Goal: Information Seeking & Learning: Learn about a topic

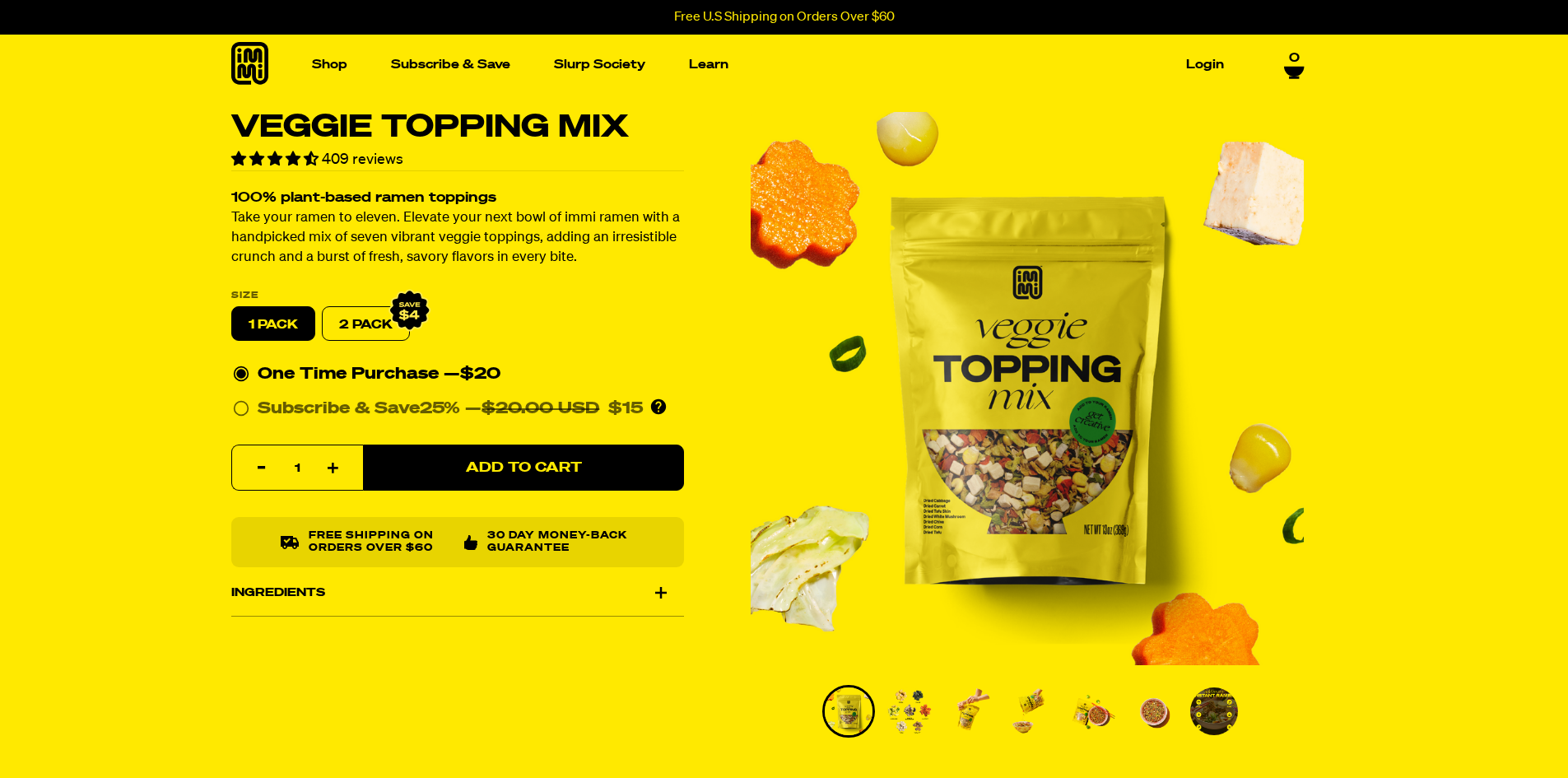
click at [934, 435] on img "1 of 7" at bounding box center [1027, 389] width 553 height 553
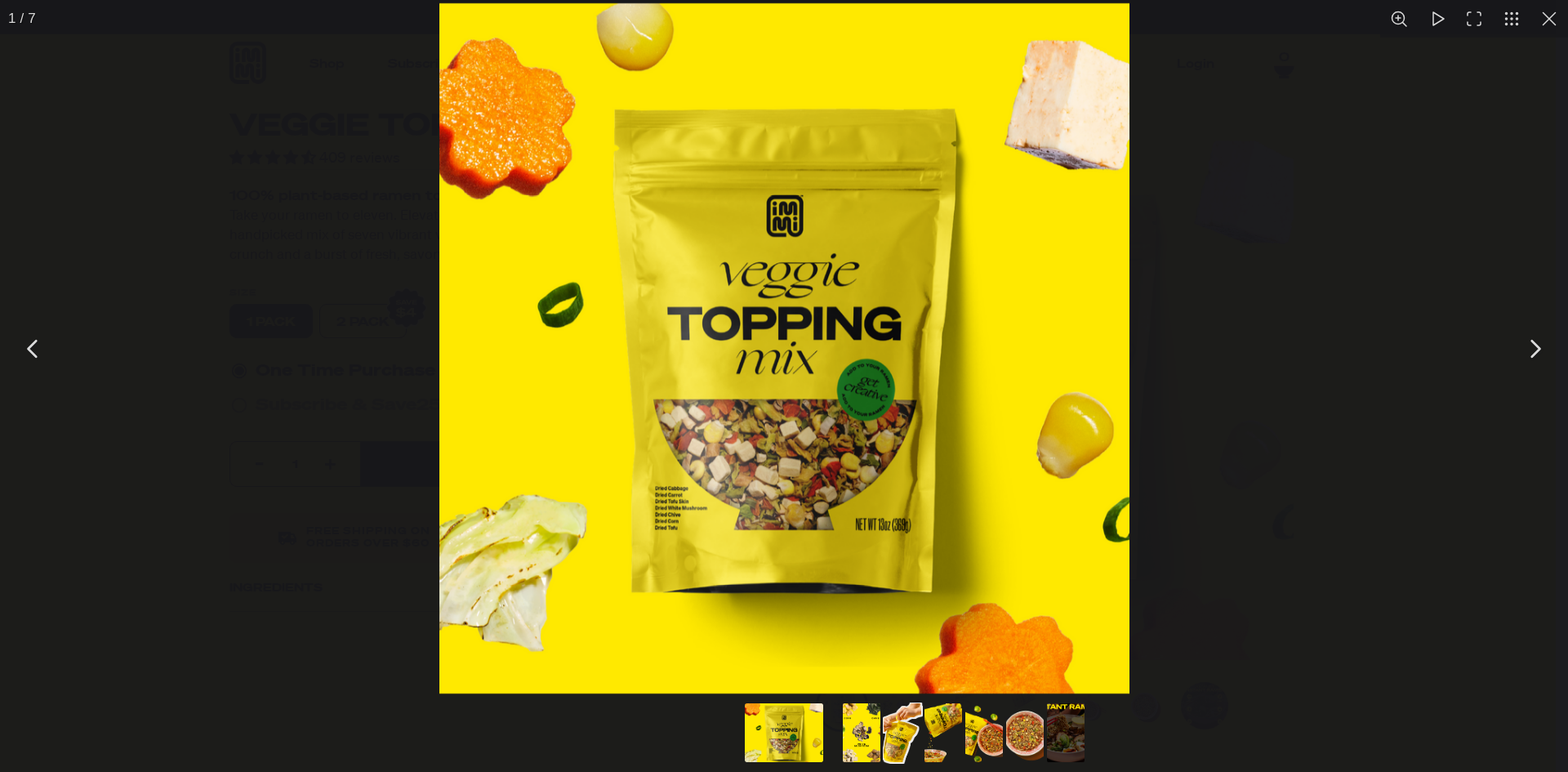
click at [891, 714] on button "Go to slide #3" at bounding box center [903, 733] width 79 height 59
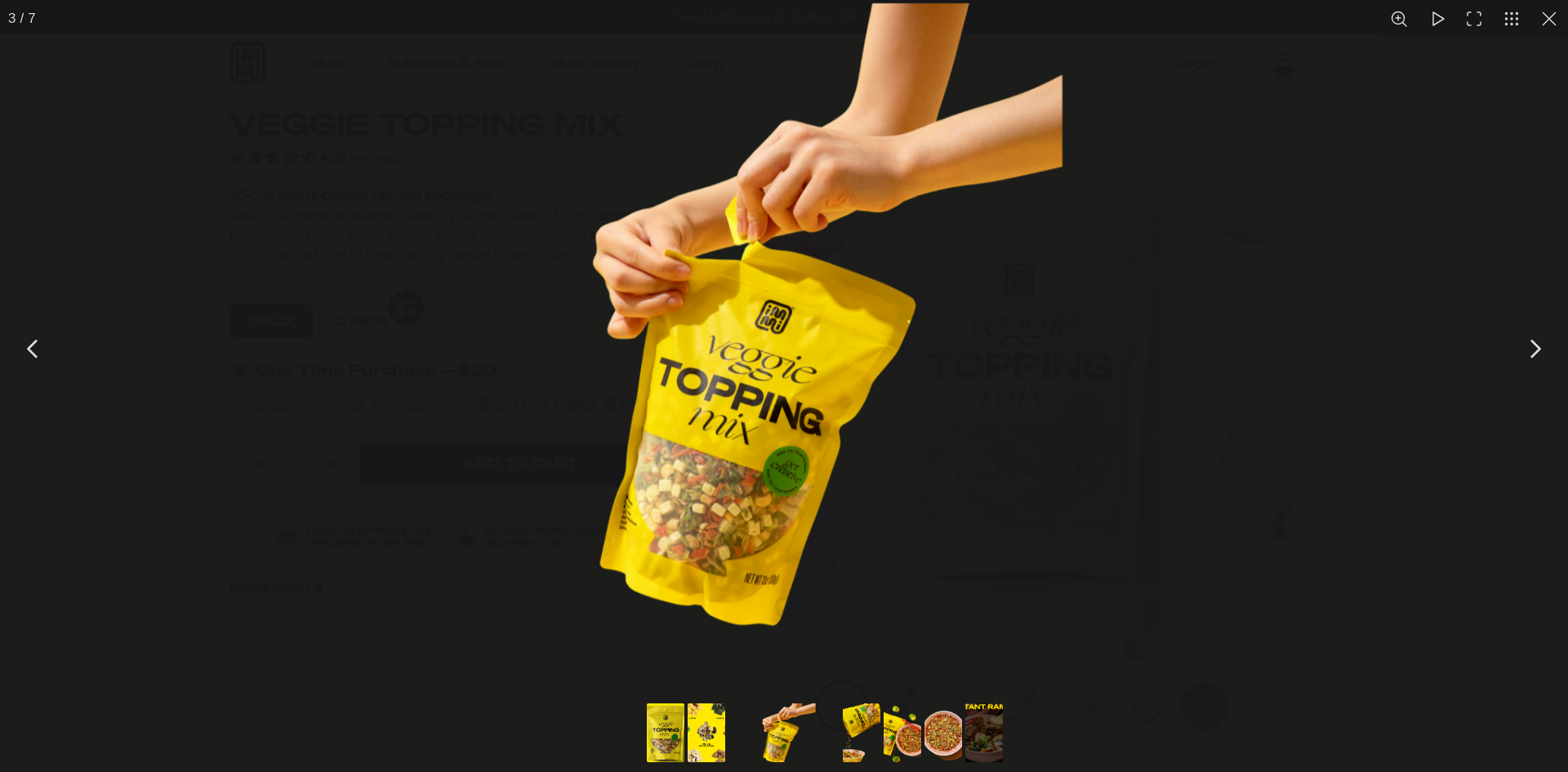
click at [872, 728] on button "Go to slide #4" at bounding box center [862, 733] width 79 height 59
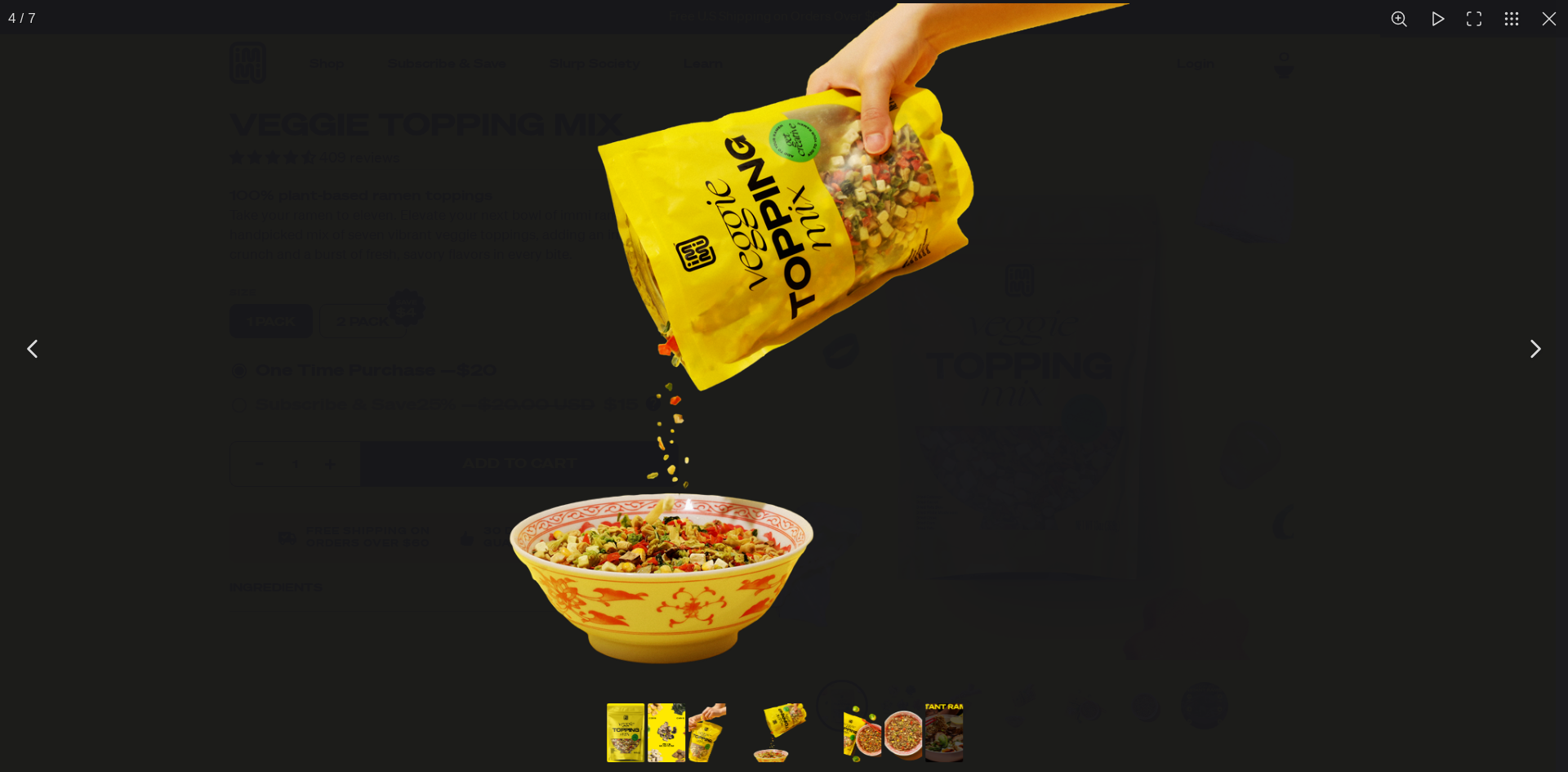
click at [872, 728] on button "Go to slide #5" at bounding box center [862, 733] width 79 height 59
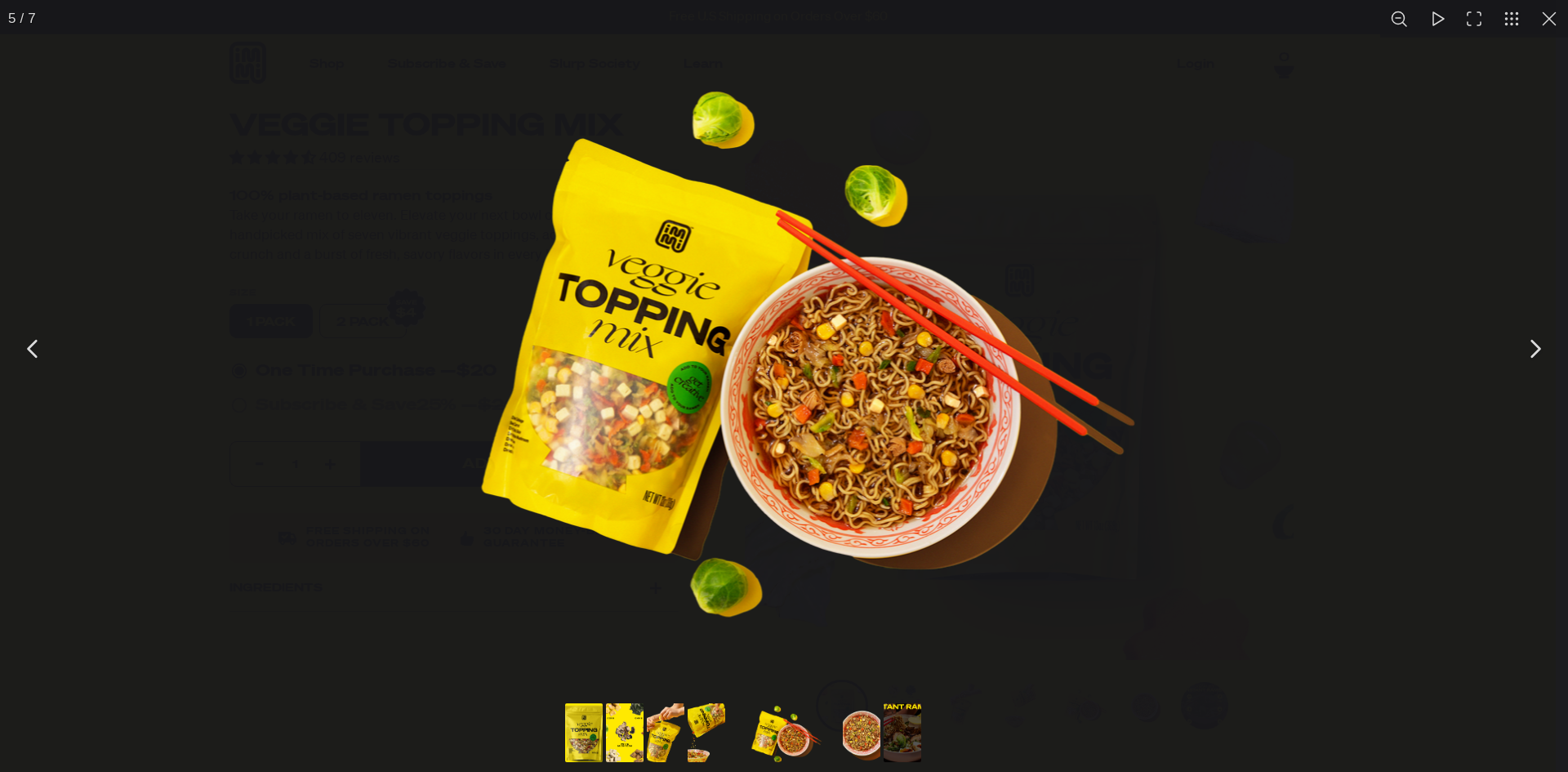
click at [913, 415] on img "You can close this modal content with the ESC key" at bounding box center [783, 342] width 732 height 732
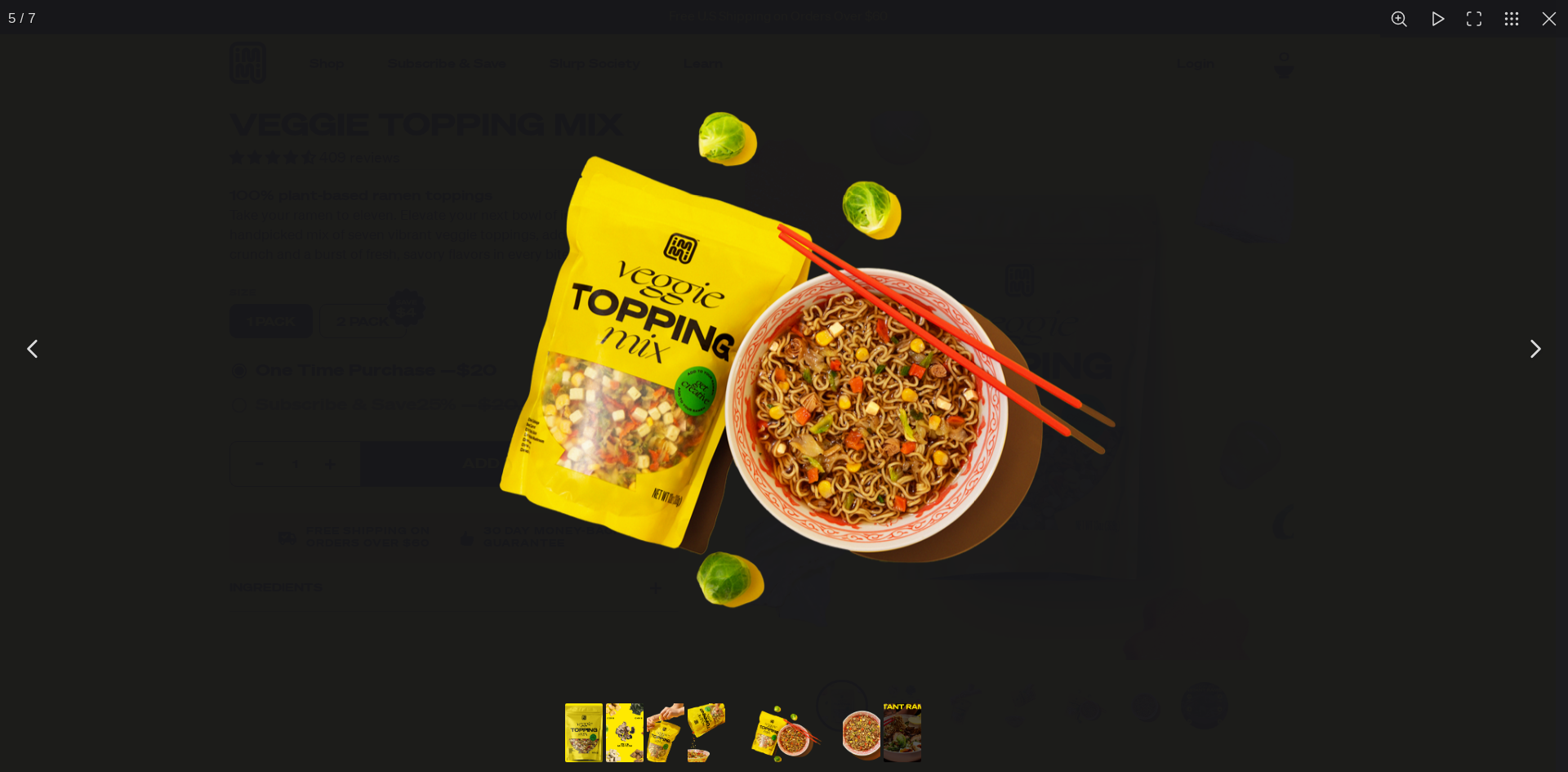
click at [905, 415] on img "You can close this modal content with the ESC key" at bounding box center [784, 348] width 690 height 690
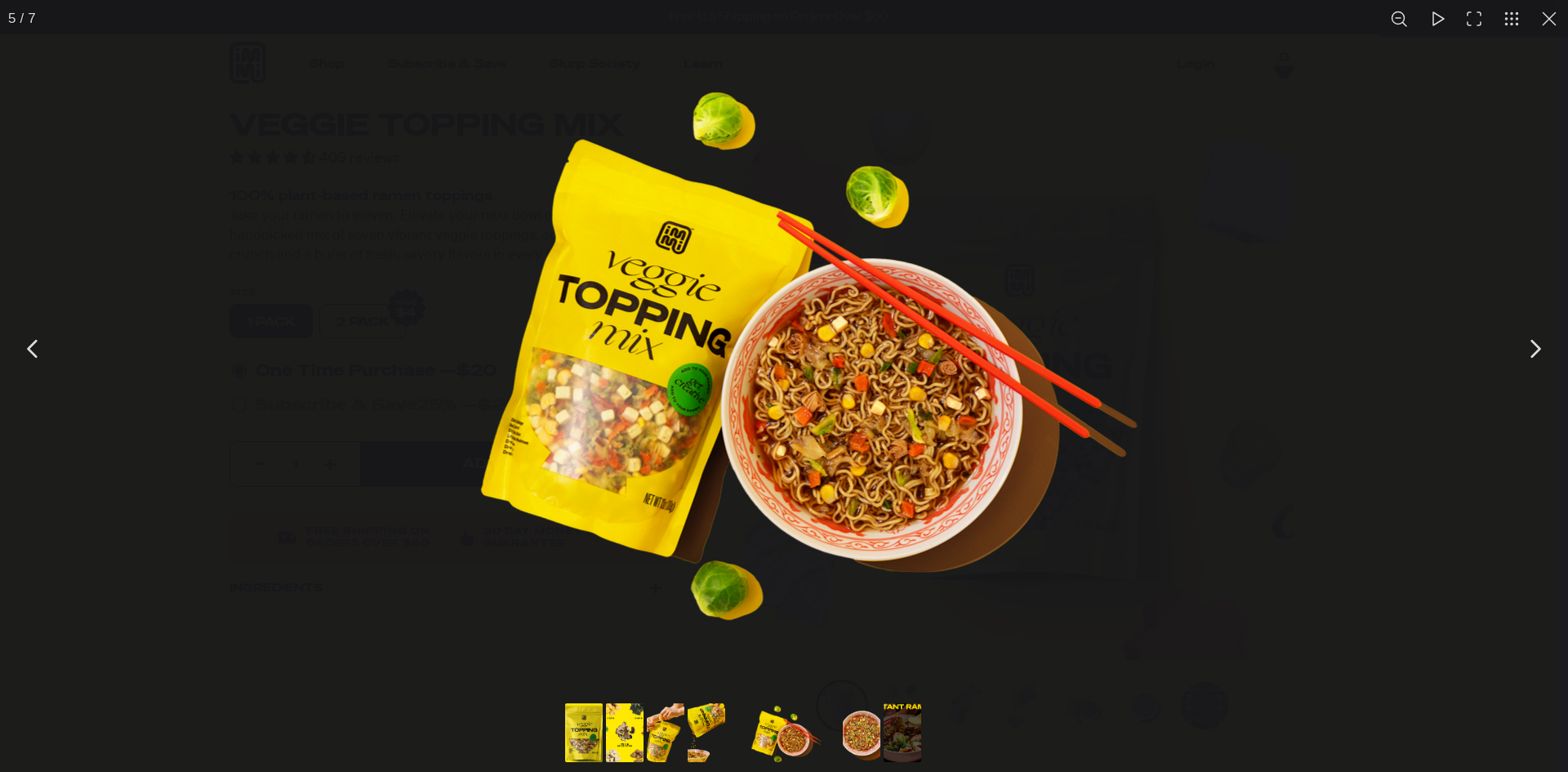
click at [603, 757] on div "You can close this modal content with the ESC key" at bounding box center [851, 734] width 572 height 75
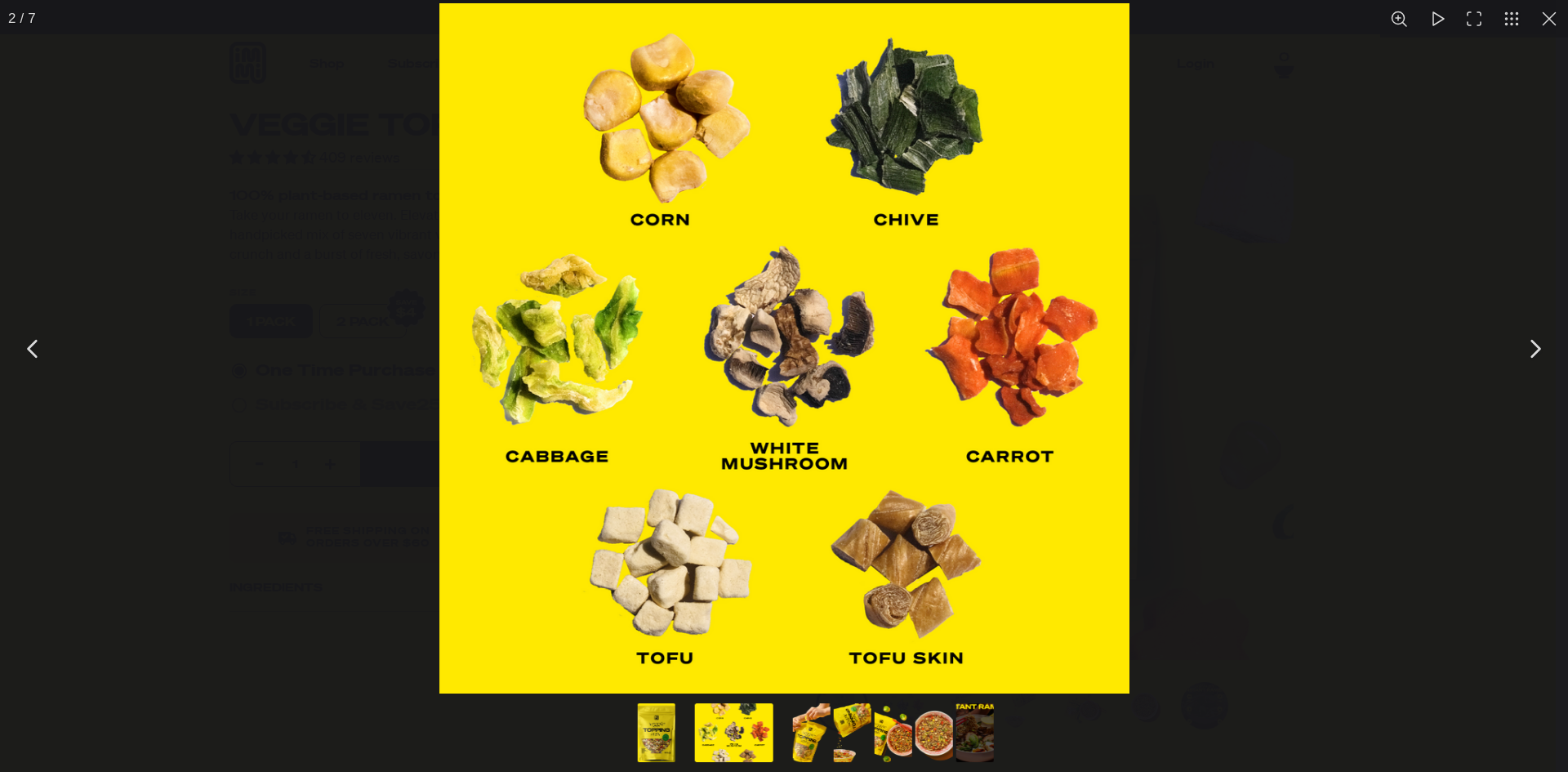
click at [587, 738] on div "You can close this modal content with the ESC key" at bounding box center [784, 734] width 1568 height 75
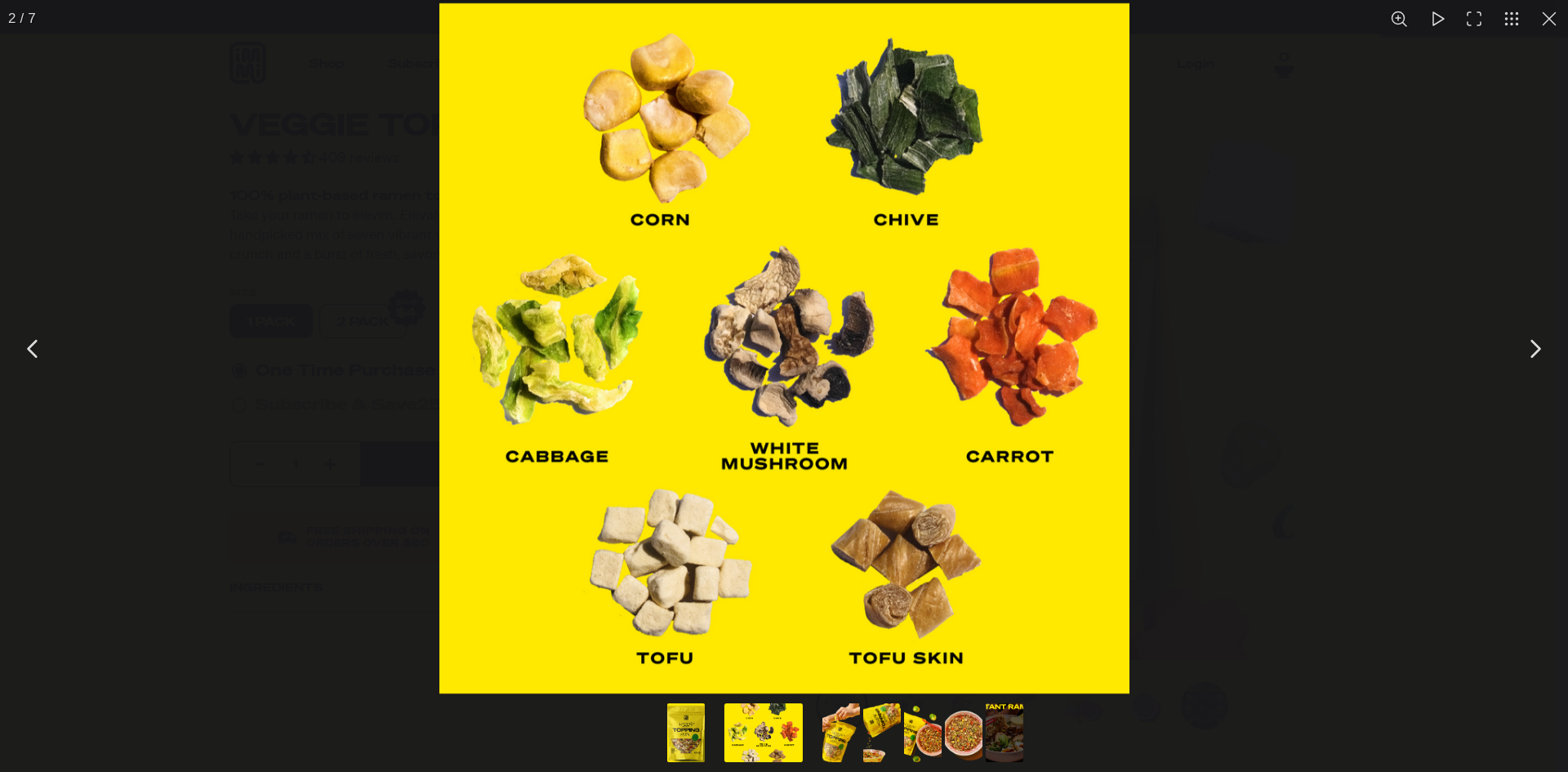
click at [660, 721] on div "You can close this modal content with the ESC key" at bounding box center [784, 734] width 1568 height 75
click at [675, 719] on button "Go to slide #1" at bounding box center [687, 733] width 79 height 59
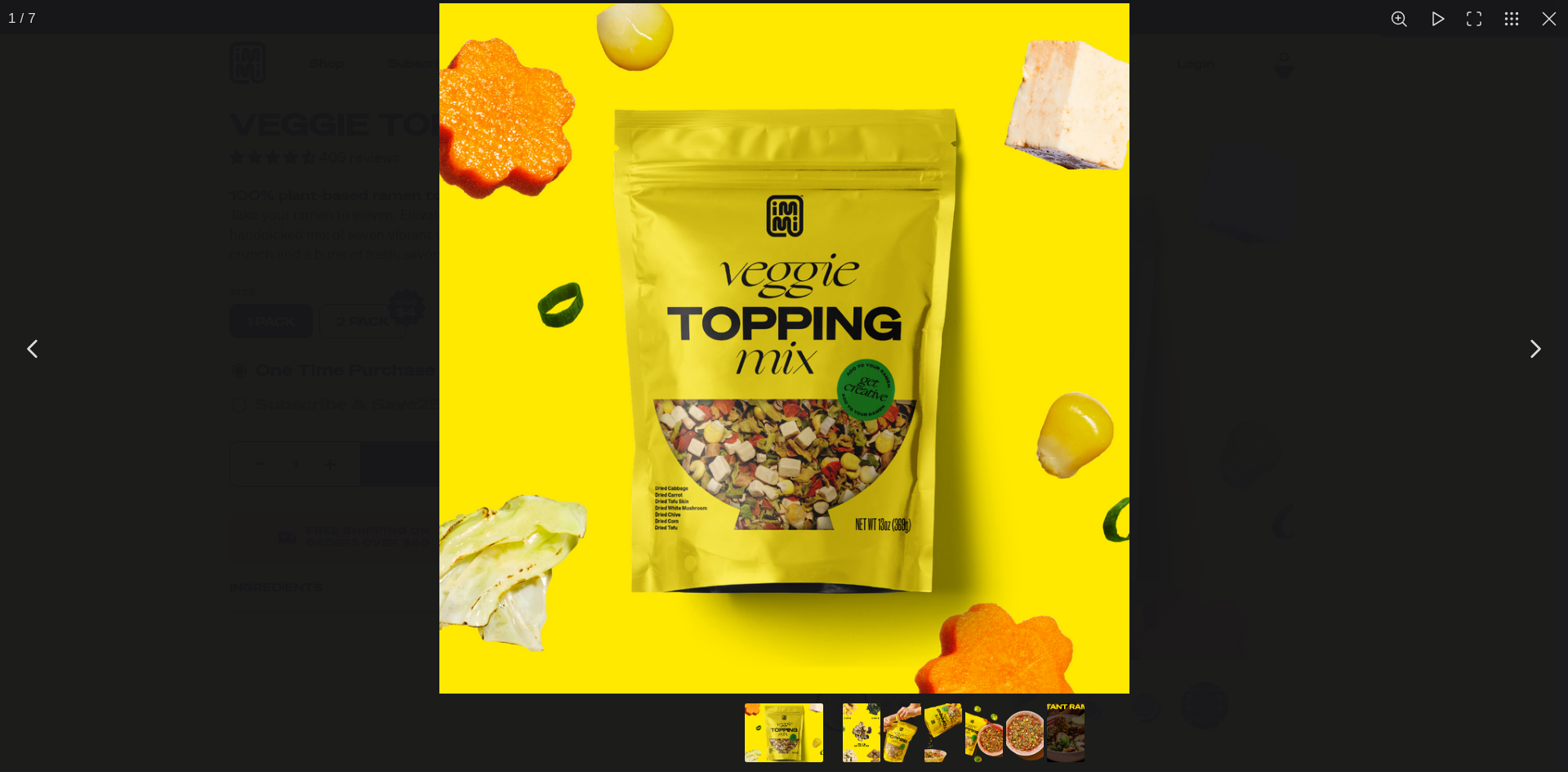
click at [1550, 18] on button "You can close this modal content with the ESC key" at bounding box center [1549, 18] width 38 height 38
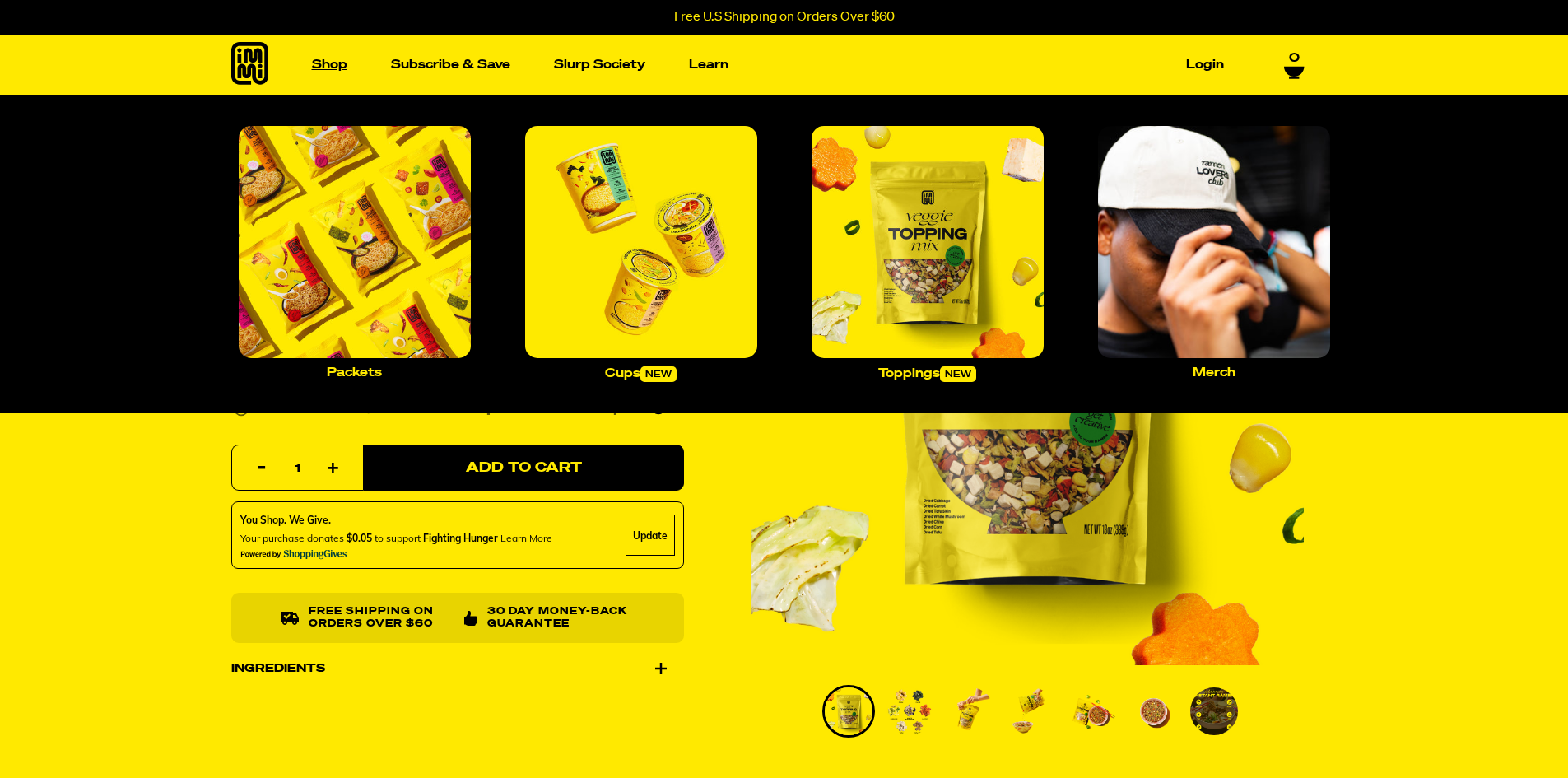
click at [351, 53] on link "Shop" at bounding box center [329, 64] width 48 height 25
click at [1015, 286] on img "Main navigation" at bounding box center [928, 242] width 232 height 232
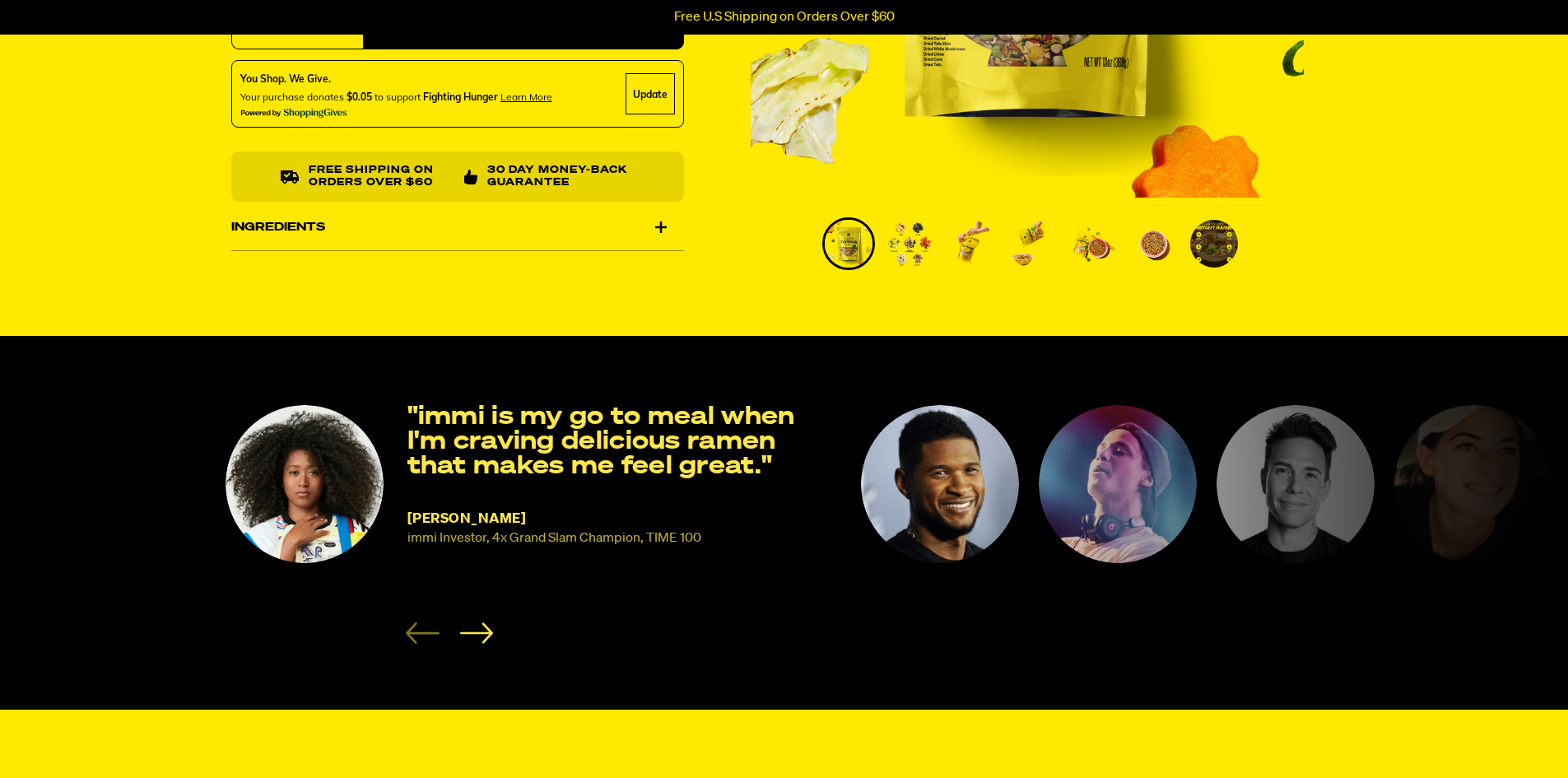
scroll to position [241, 0]
